Goal: Obtain resource: Download file/media

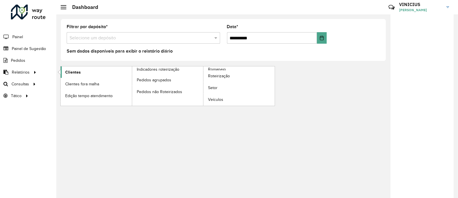
click at [63, 74] on link "Clientes" at bounding box center [96, 71] width 71 height 11
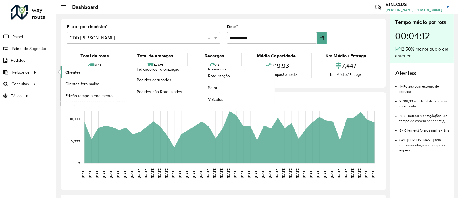
click at [80, 74] on link "Clientes" at bounding box center [96, 71] width 71 height 11
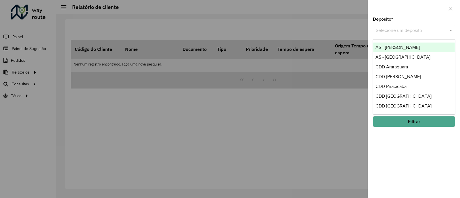
click at [397, 32] on input "text" at bounding box center [408, 30] width 65 height 7
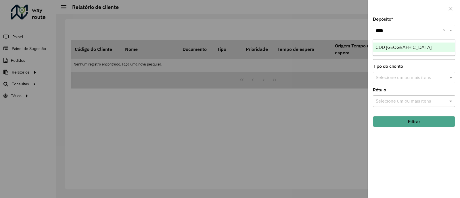
type input "*****"
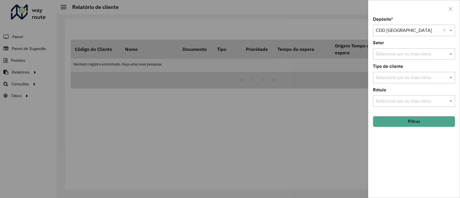
click at [408, 122] on button "Filtrar" at bounding box center [414, 121] width 82 height 11
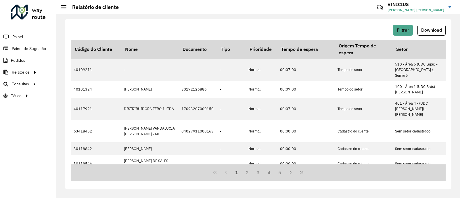
click at [436, 26] on button "Download" at bounding box center [431, 30] width 28 height 11
